Goal: Information Seeking & Learning: Learn about a topic

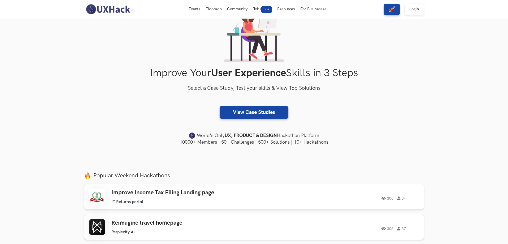
scroll to position [27, 0]
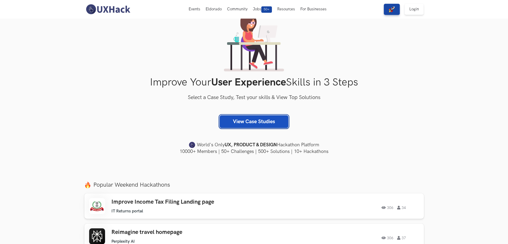
click at [249, 122] on link "View Case Studies" at bounding box center [254, 121] width 69 height 13
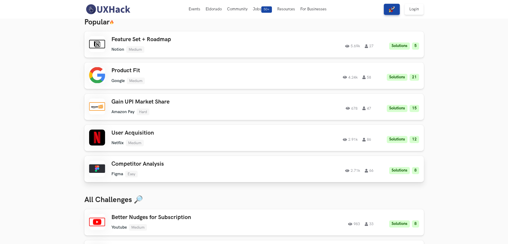
scroll to position [27, 0]
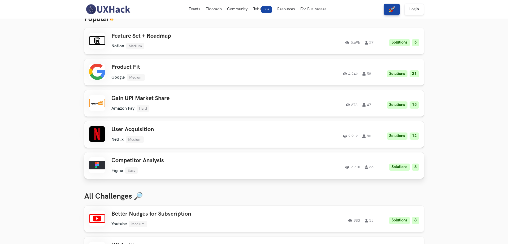
click at [196, 157] on link "Competitor Analysis Figma Easy Figma Easy Solutions 8 2.71k 66 2.71k 66 Solutio…" at bounding box center [254, 165] width 340 height 26
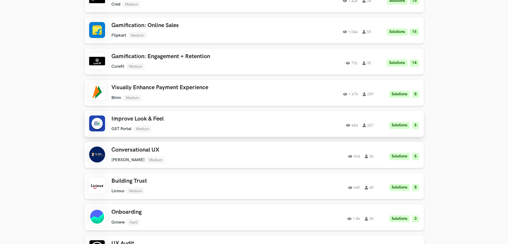
scroll to position [319, 0]
